Goal: Book appointment/travel/reservation

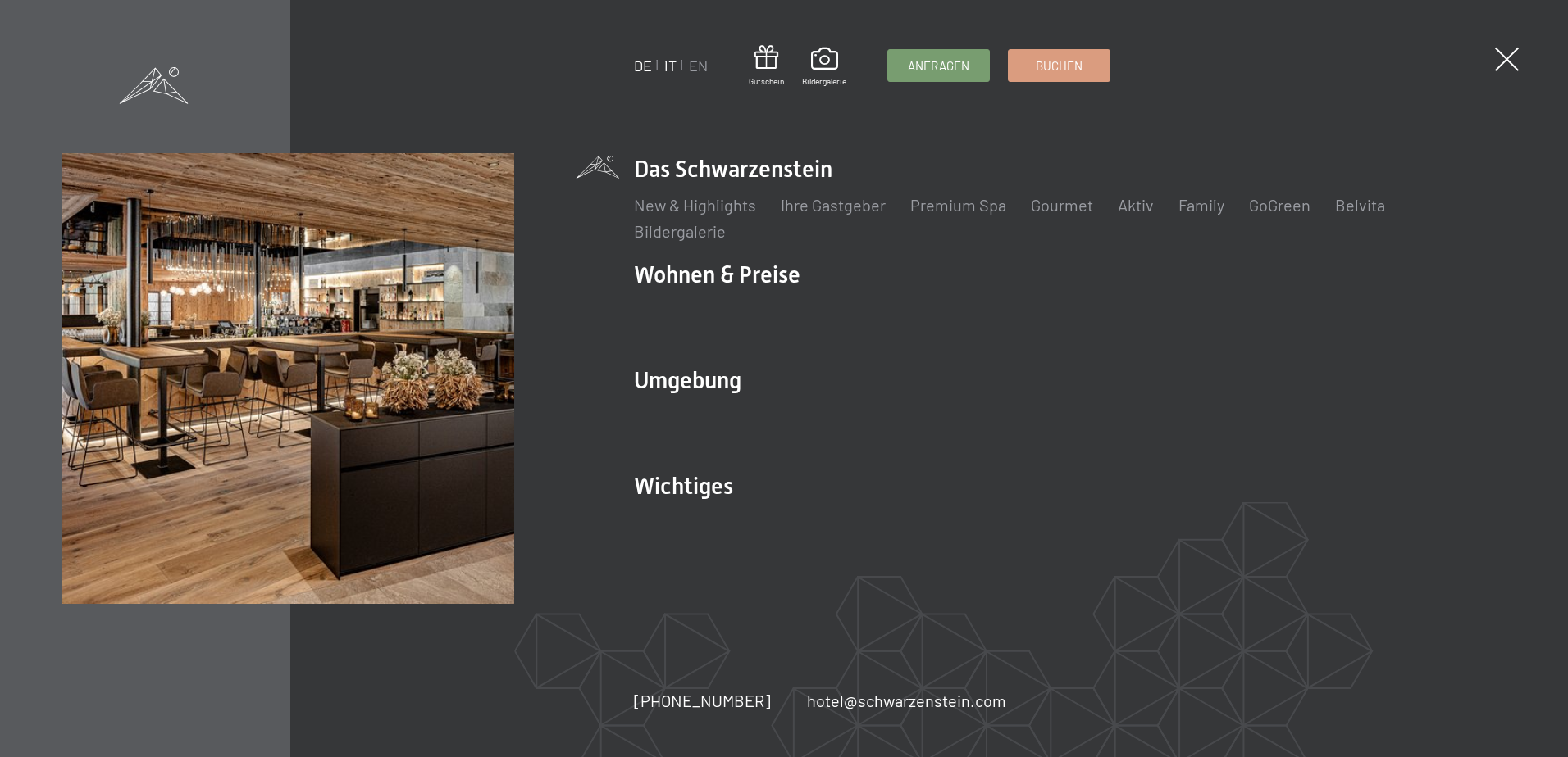
click at [668, 66] on link "IT" at bounding box center [670, 66] width 12 height 18
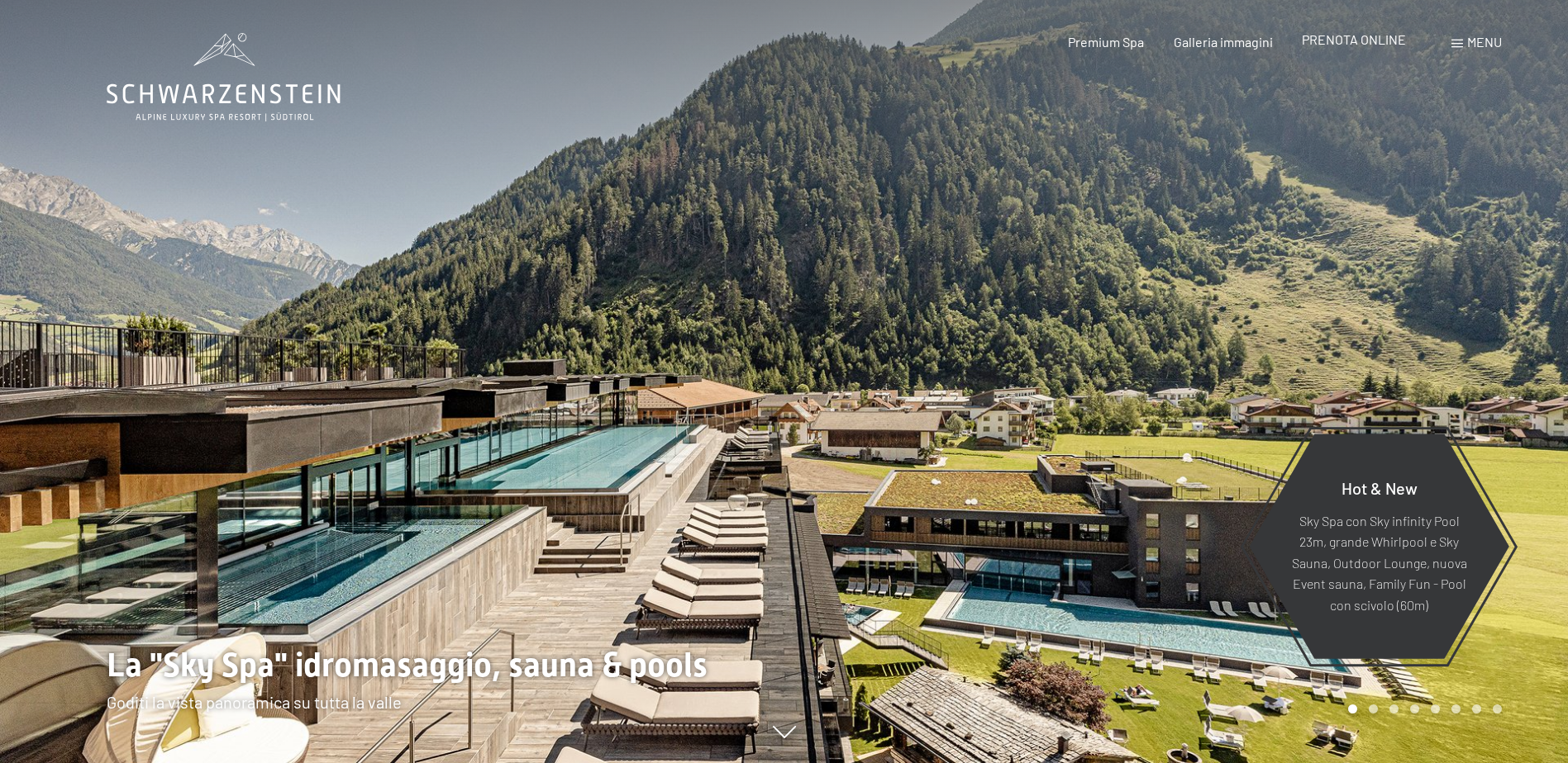
click at [1344, 48] on div "PRENOTA ONLINE" at bounding box center [1354, 39] width 104 height 18
click at [1344, 40] on span "PRENOTA ONLINE" at bounding box center [1354, 39] width 104 height 16
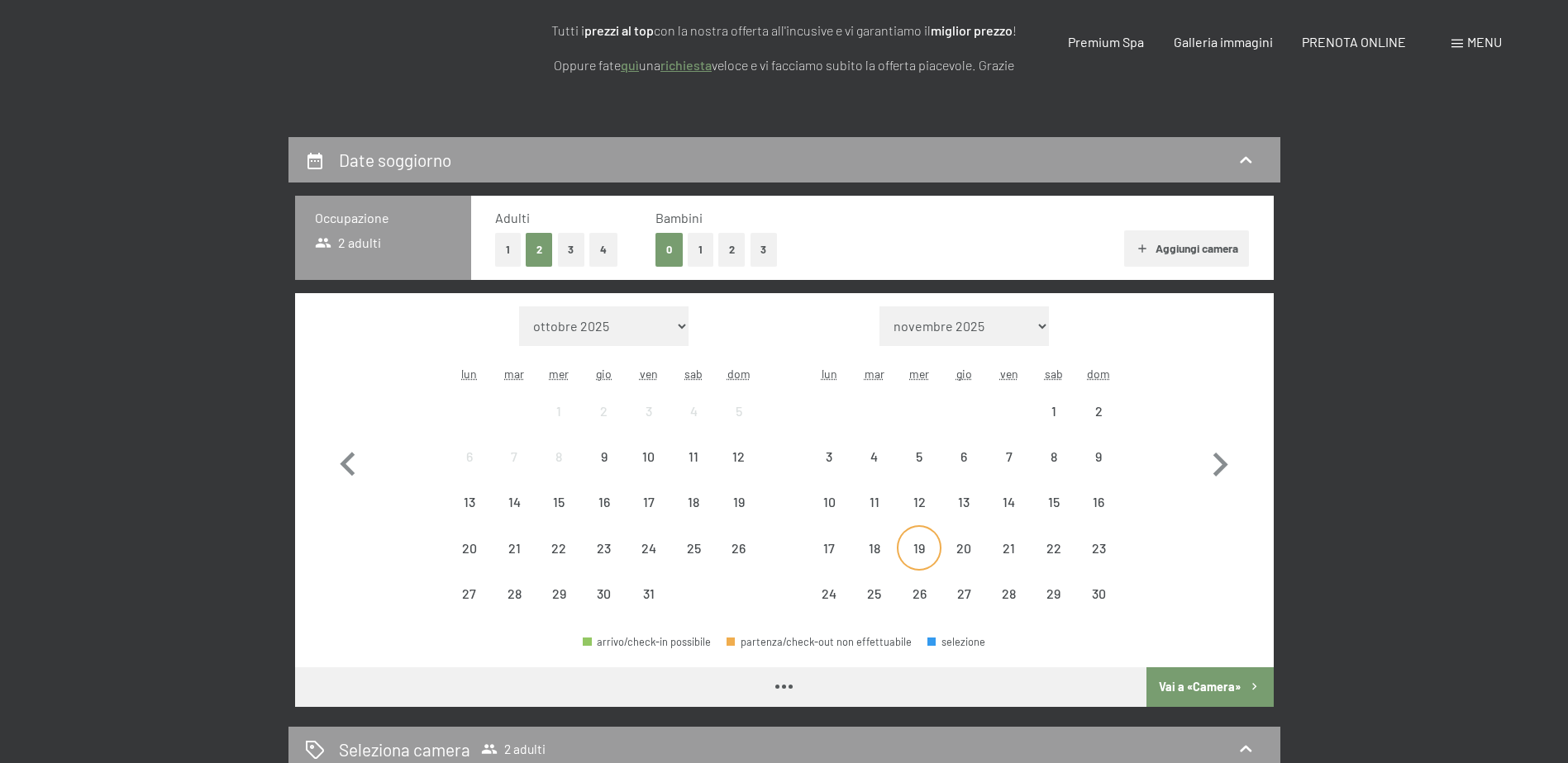
scroll to position [330, 0]
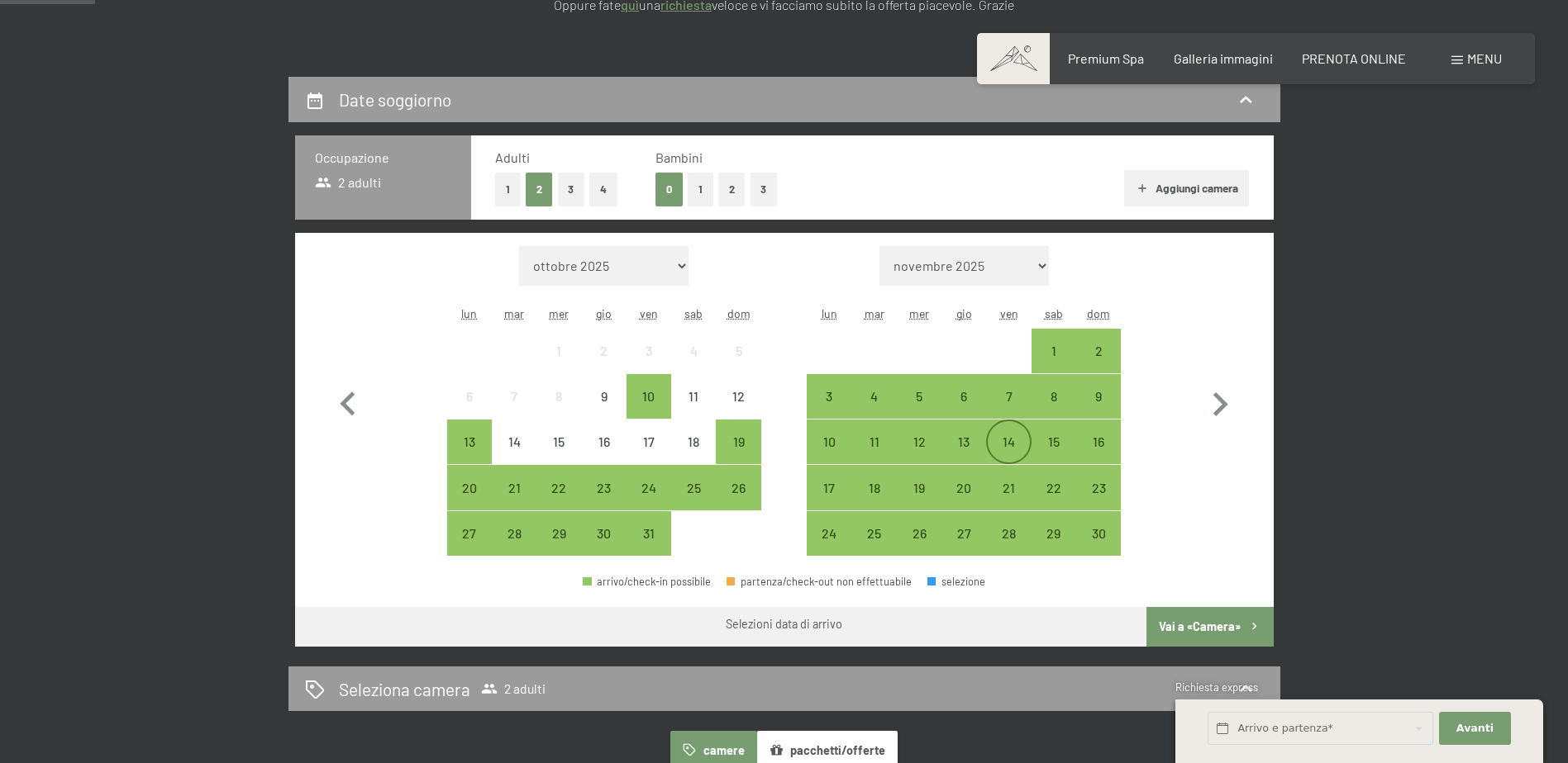
click at [1016, 440] on div "14" at bounding box center [1008, 456] width 41 height 41
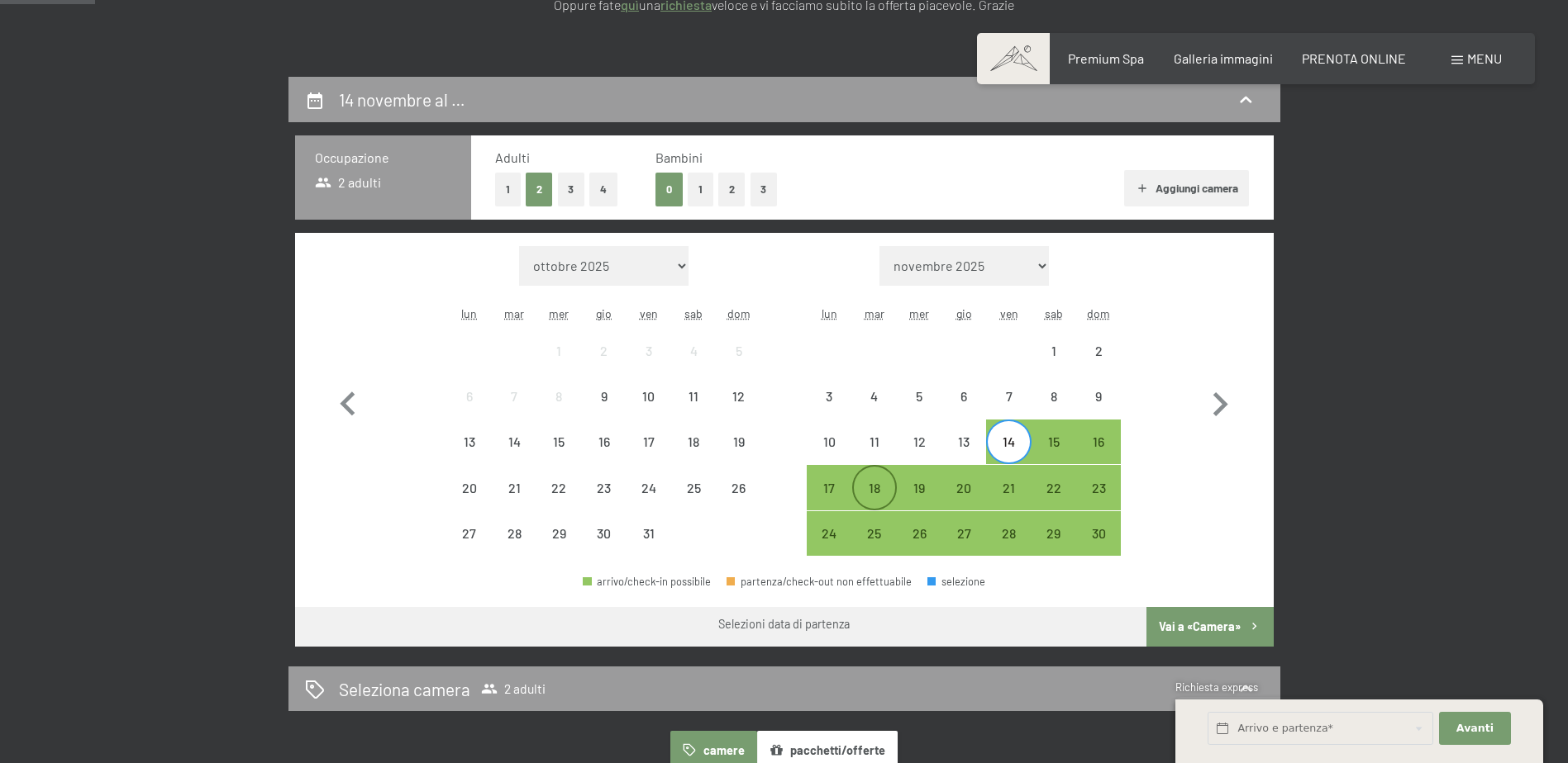
click at [874, 490] on div "18" at bounding box center [874, 502] width 41 height 41
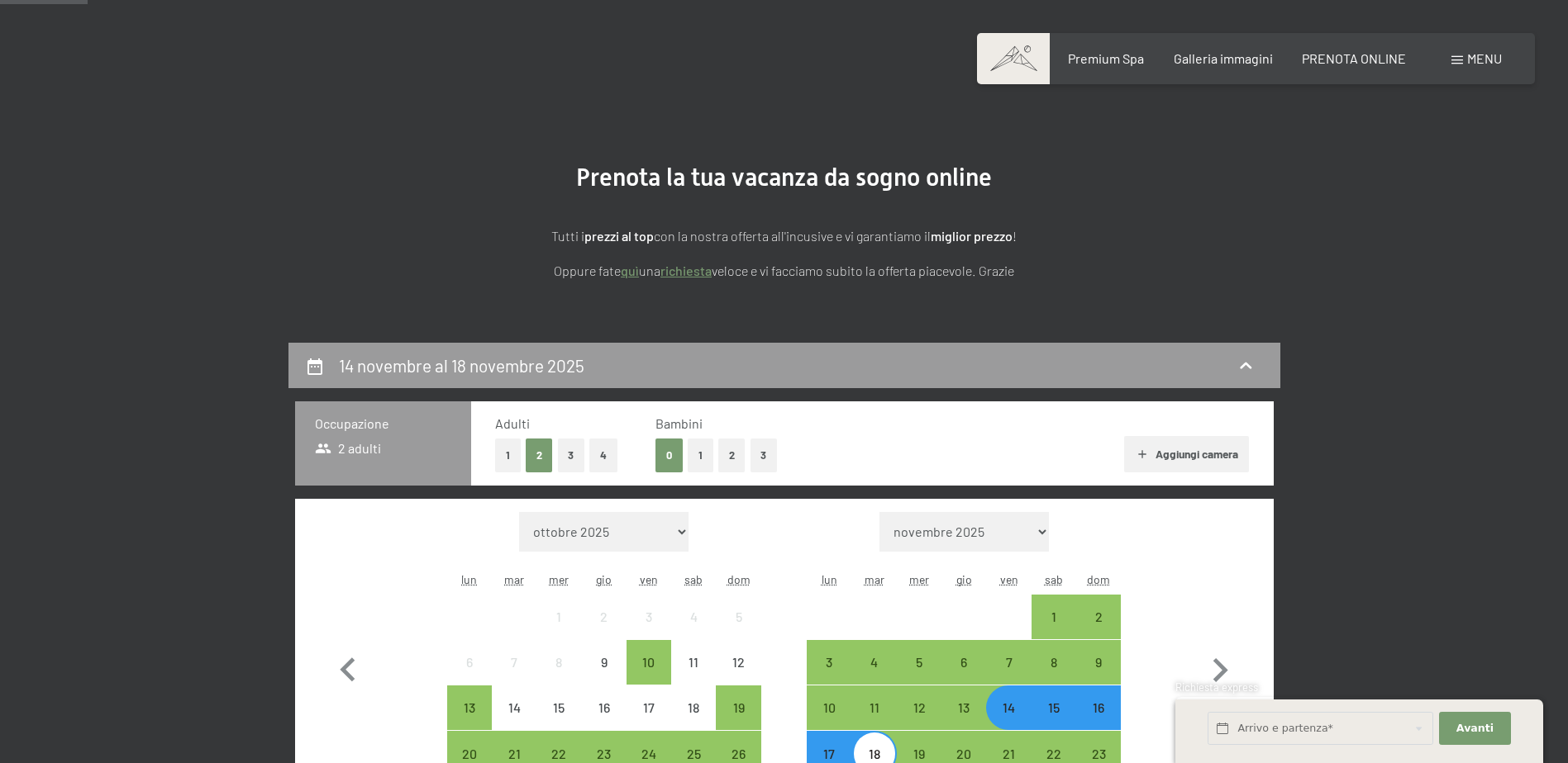
scroll to position [0, 0]
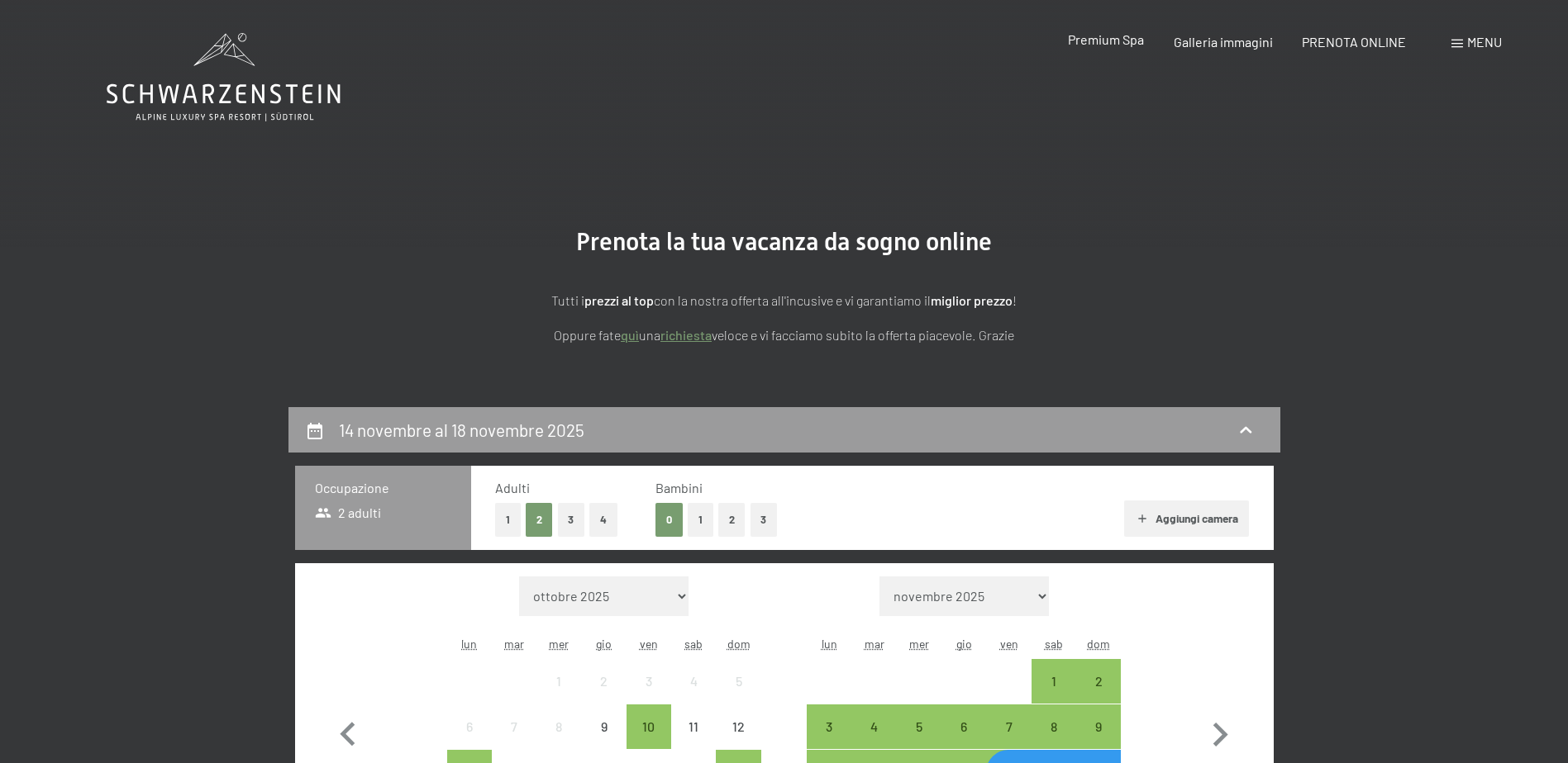
click at [1090, 44] on span "Premium Spa" at bounding box center [1106, 39] width 76 height 16
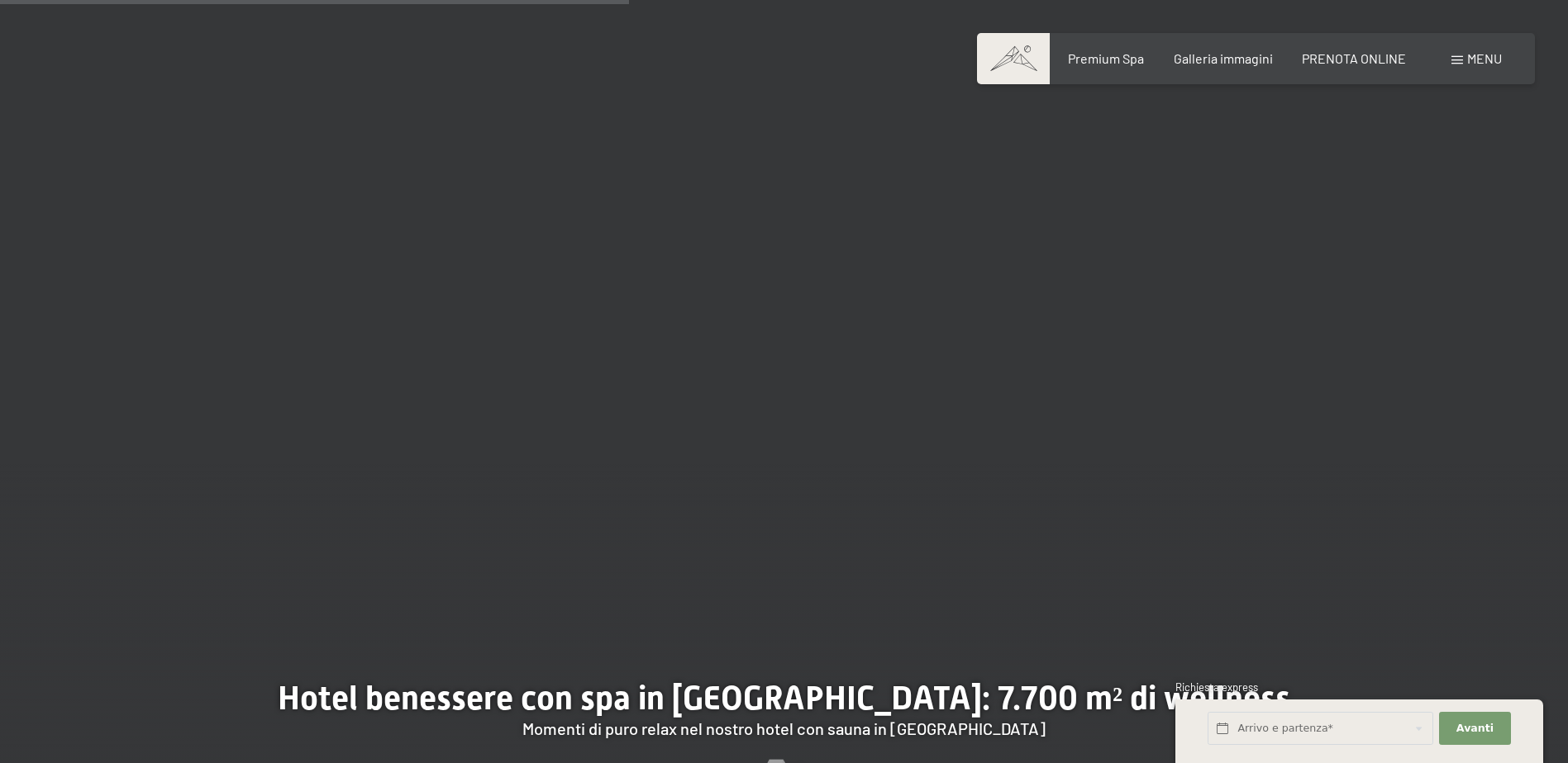
scroll to position [4544, 0]
